Goal: Task Accomplishment & Management: Manage account settings

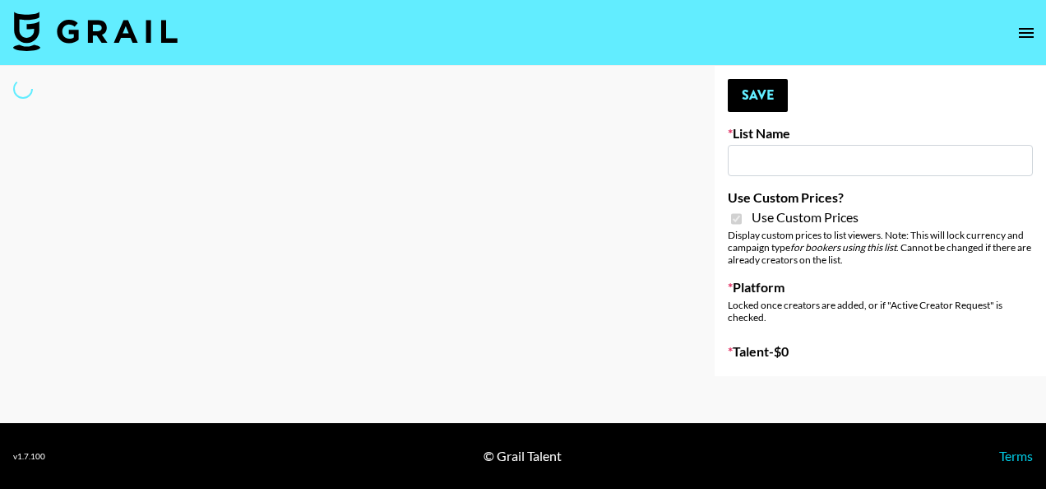
type input "Laifen (TikTok)"
checkbox input "true"
select select "Brand"
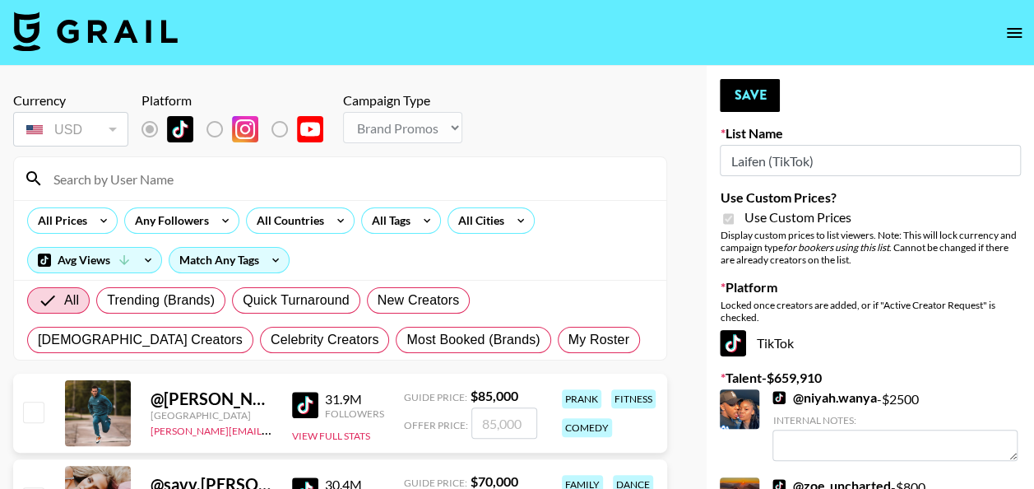
click at [342, 189] on input at bounding box center [350, 178] width 613 height 26
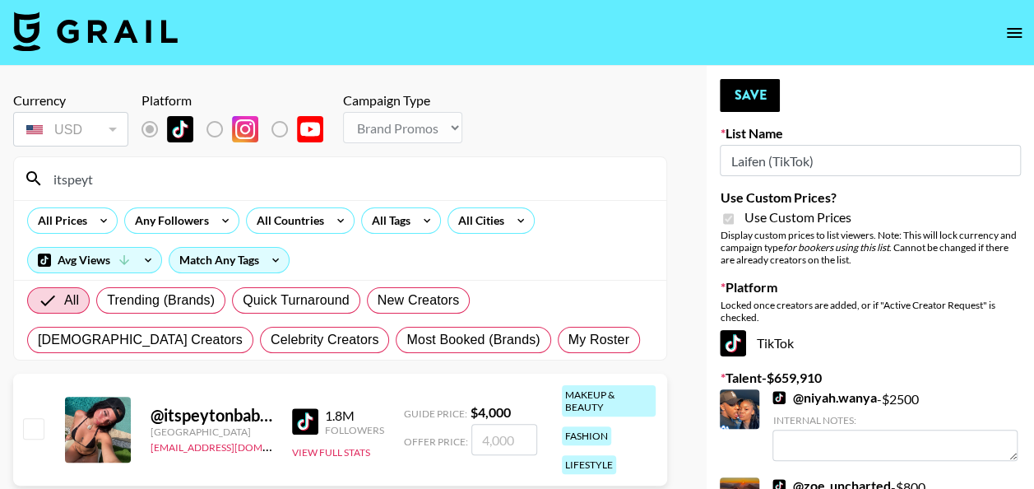
type input "itspeyt"
click at [479, 438] on input "number" at bounding box center [504, 439] width 66 height 31
type input "3"
checkbox input "true"
type input "3000"
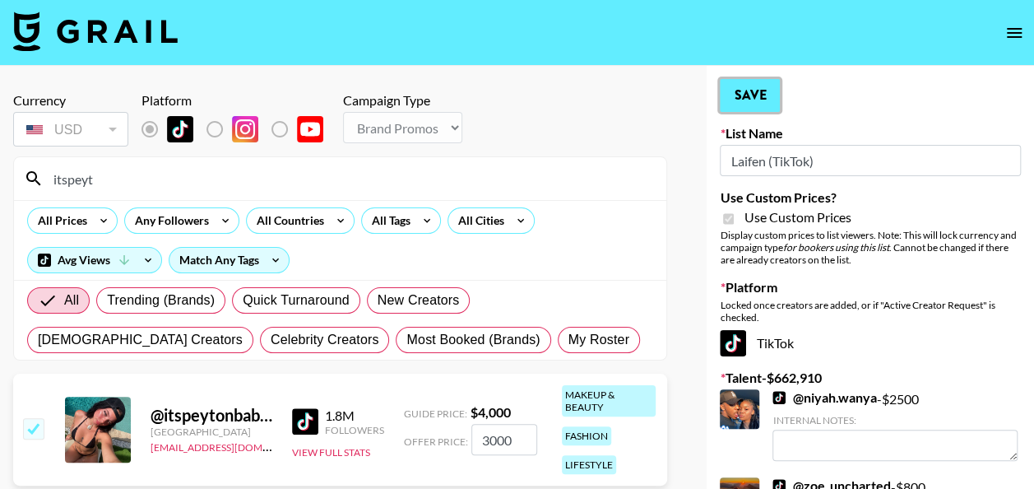
click at [762, 94] on button "Save" at bounding box center [750, 95] width 60 height 33
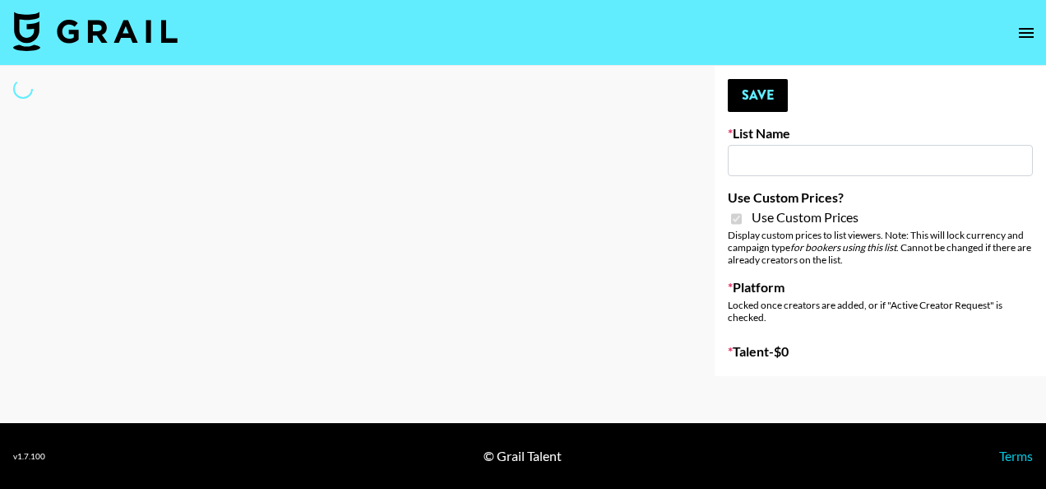
type input "Laifen (IG)"
checkbox input "true"
select select "Brand"
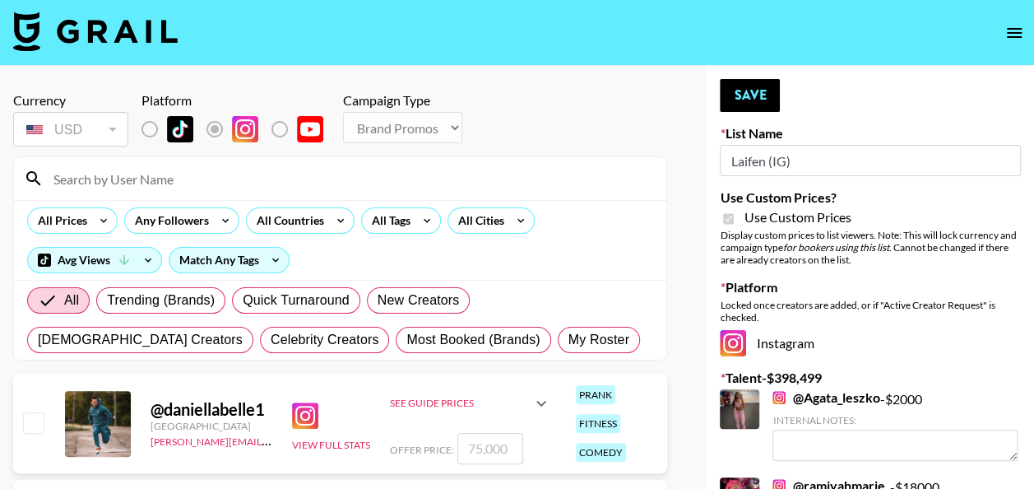
click at [393, 186] on input at bounding box center [350, 178] width 613 height 26
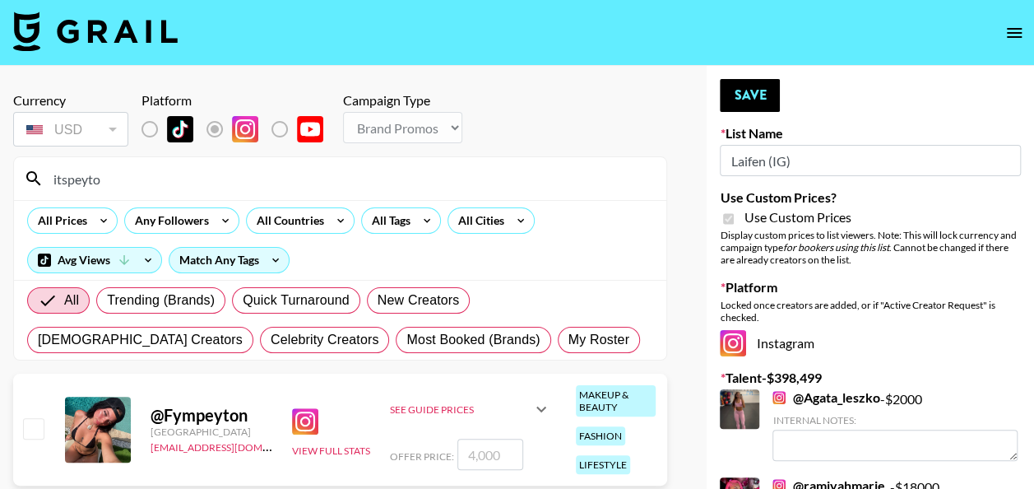
type input "itspeyto"
click at [499, 463] on input "number" at bounding box center [490, 453] width 66 height 31
type input "3"
checkbox input "true"
type input "3000"
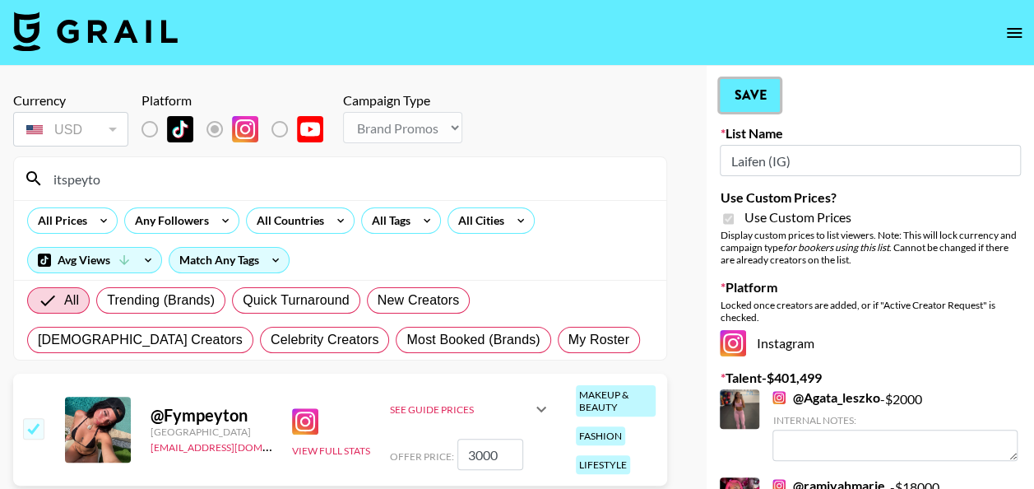
click at [760, 86] on button "Save" at bounding box center [750, 95] width 60 height 33
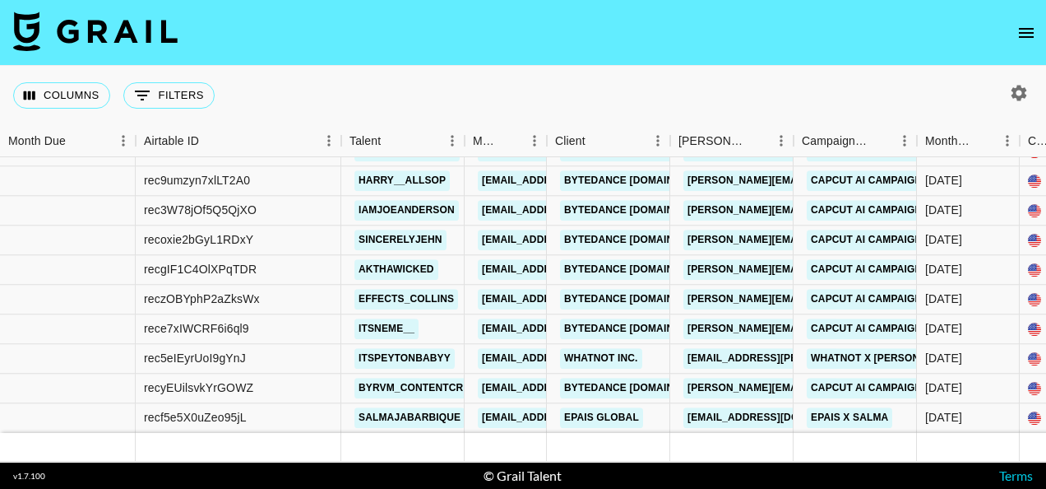
scroll to position [1439, 0]
